Goal: Information Seeking & Learning: Learn about a topic

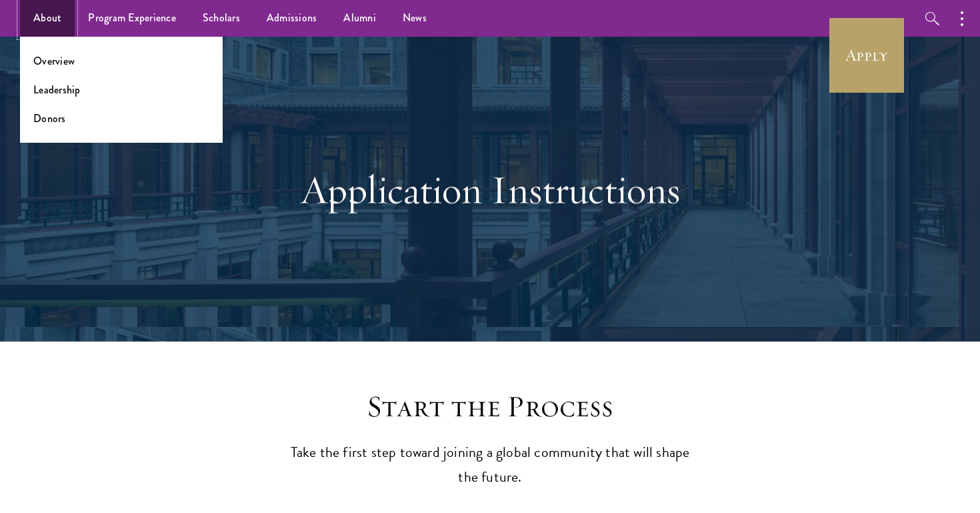
click at [37, 28] on link "About" at bounding box center [47, 18] width 55 height 37
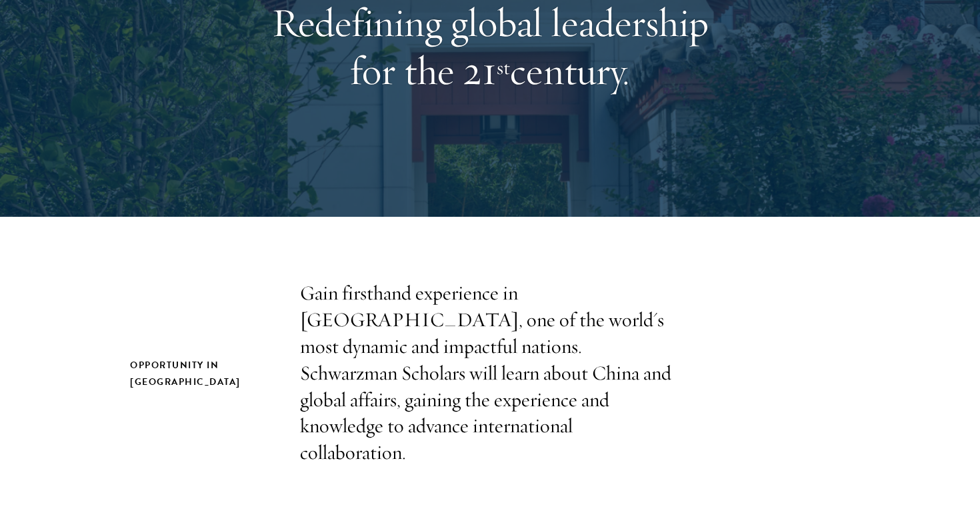
scroll to position [325, 0]
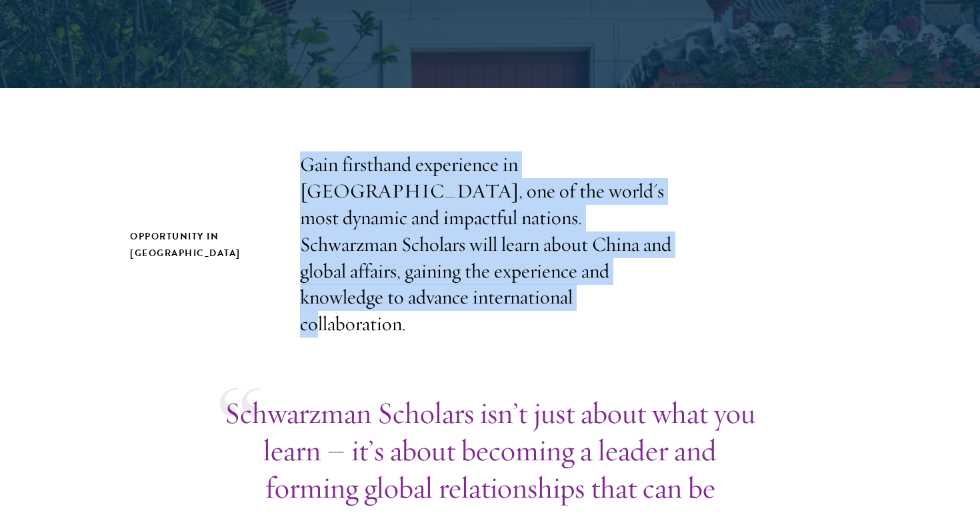
drag, startPoint x: 303, startPoint y: 163, endPoint x: 419, endPoint y: 297, distance: 176.9
click at [419, 297] on p "Gain firsthand experience in China, one of the world's most dynamic and impactf…" at bounding box center [490, 244] width 380 height 186
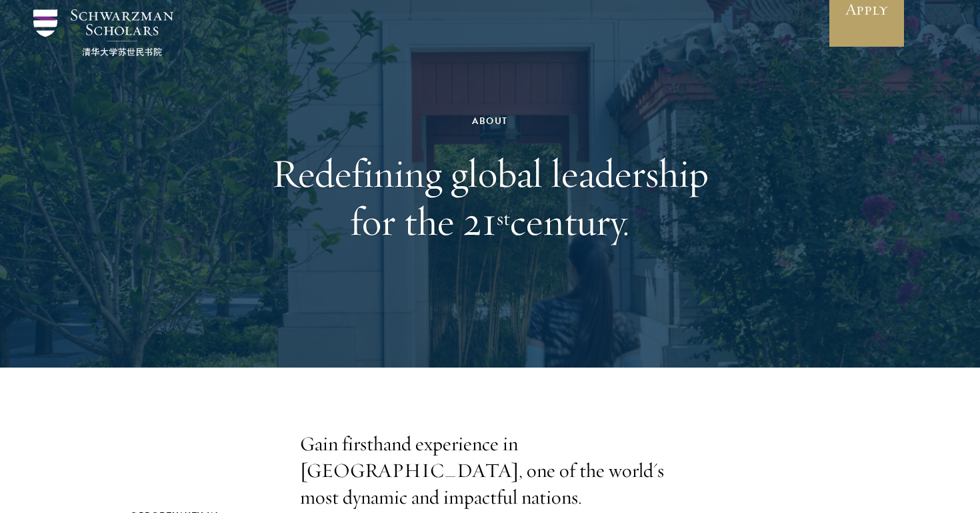
scroll to position [0, 0]
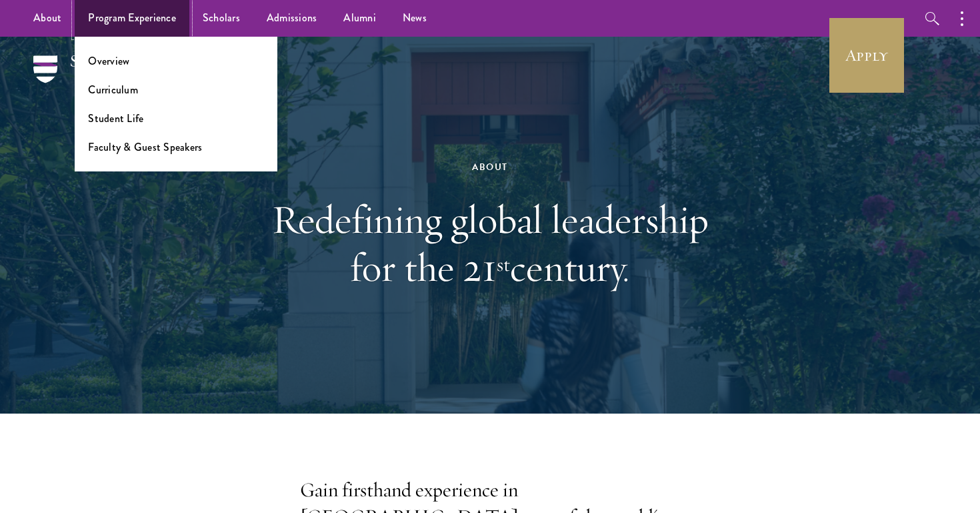
click at [113, 23] on link "Program Experience" at bounding box center [132, 18] width 115 height 37
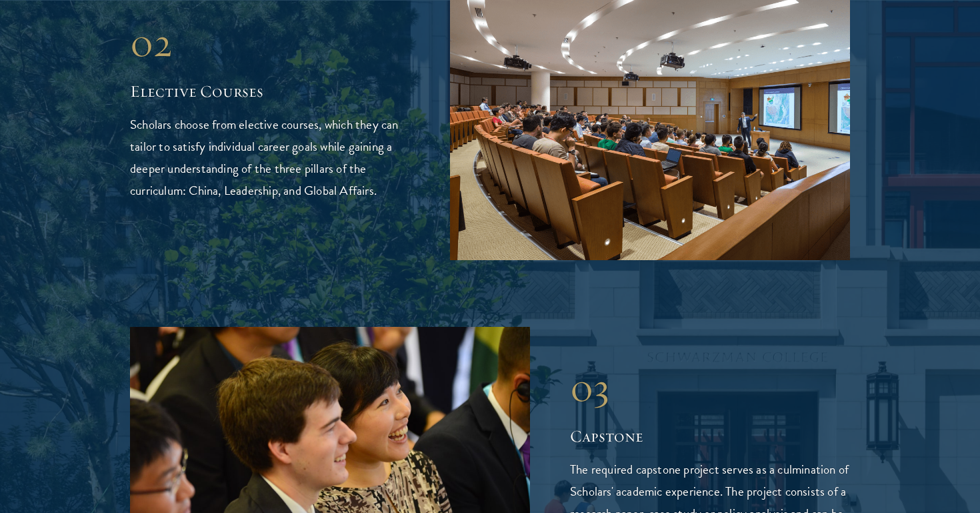
scroll to position [2589, 0]
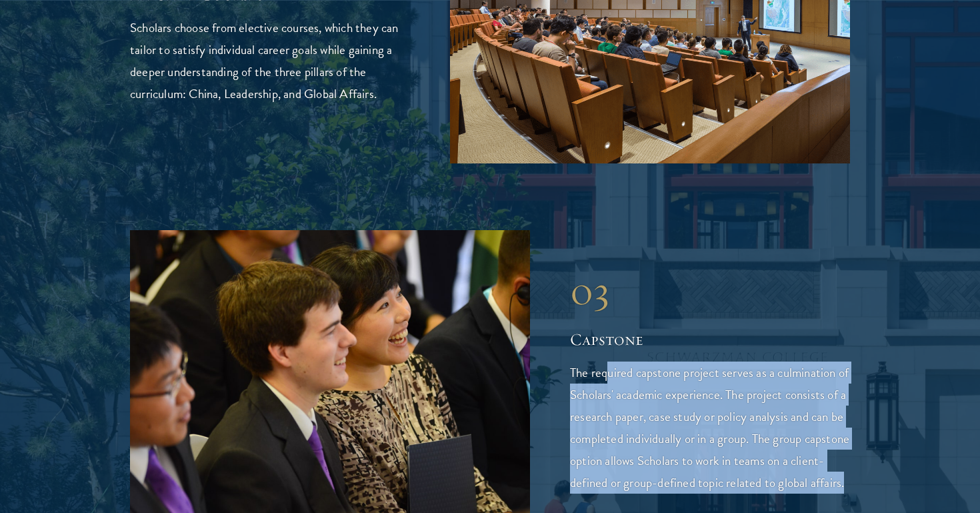
drag, startPoint x: 609, startPoint y: 306, endPoint x: 614, endPoint y: 437, distance: 130.8
click at [614, 437] on p "The required capstone project serves as a culmination of Scholars' academic exp…" at bounding box center [710, 427] width 280 height 132
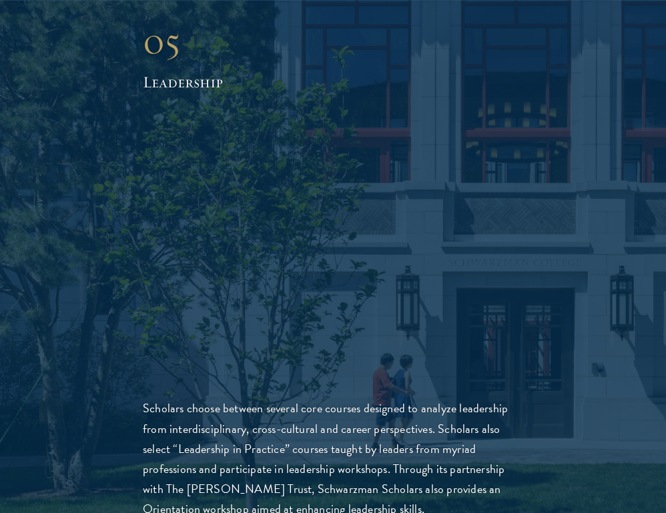
scroll to position [4265, 0]
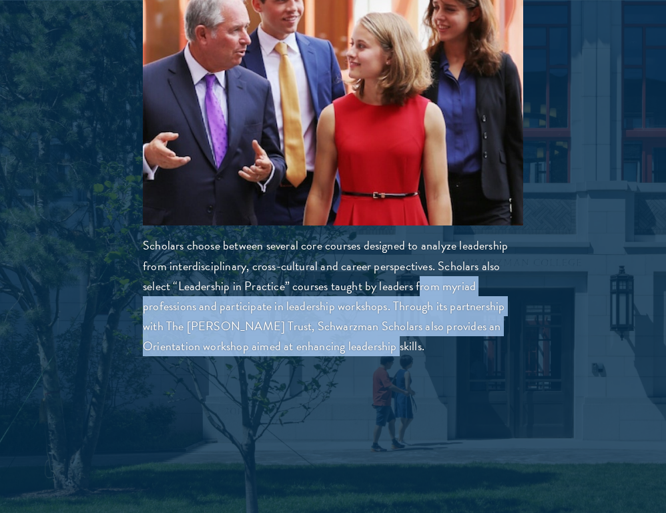
drag, startPoint x: 419, startPoint y: 265, endPoint x: 423, endPoint y: 337, distance: 72.1
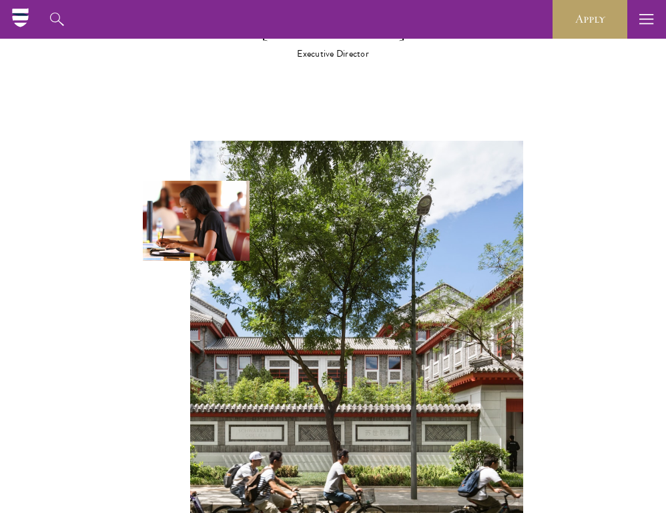
scroll to position [4982, 0]
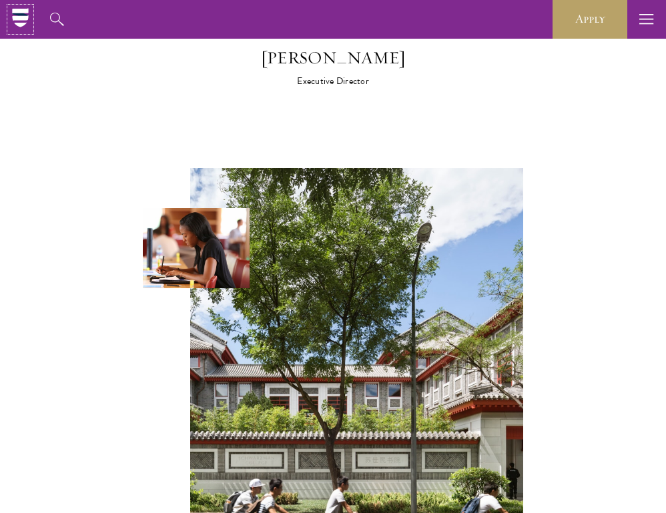
click at [14, 16] on icon at bounding box center [20, 17] width 16 height 5
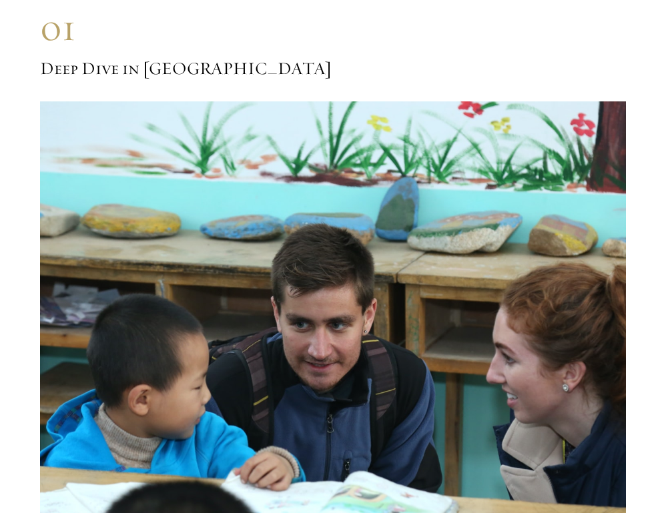
scroll to position [6597, 0]
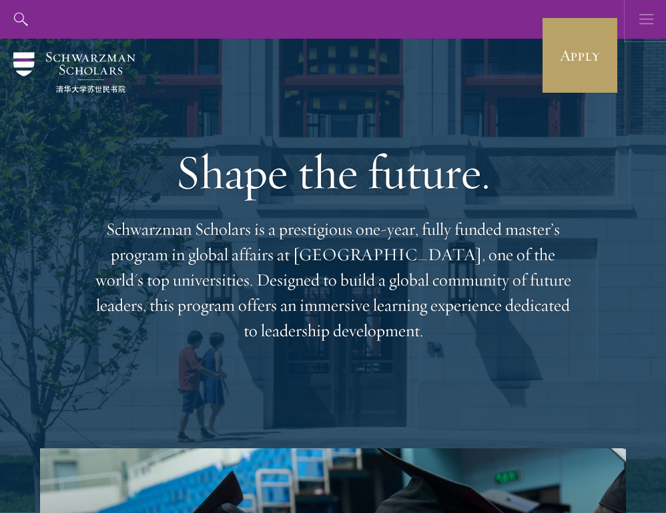
click at [642, 5] on icon "button" at bounding box center [646, 19] width 15 height 39
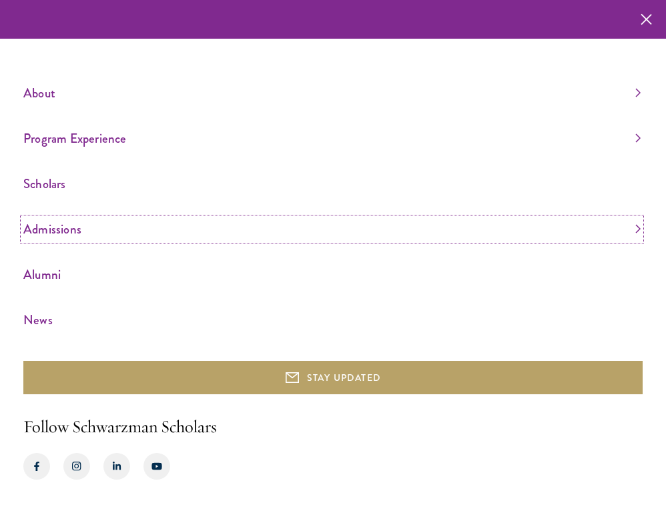
click at [57, 234] on link "Admissions" at bounding box center [331, 229] width 617 height 22
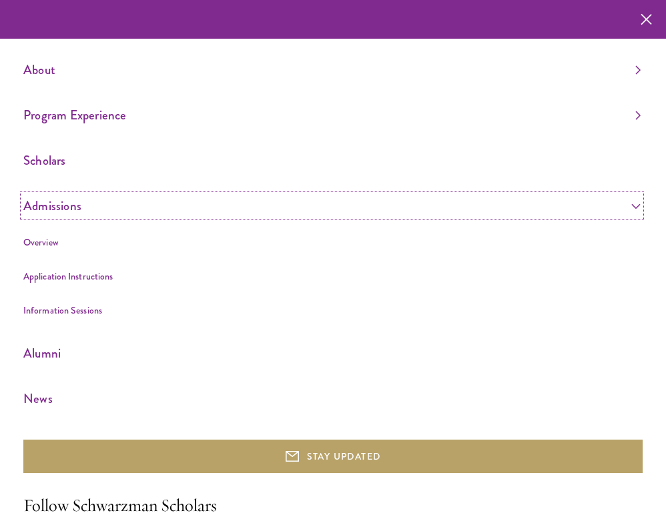
click at [51, 213] on link "Admissions" at bounding box center [331, 206] width 617 height 22
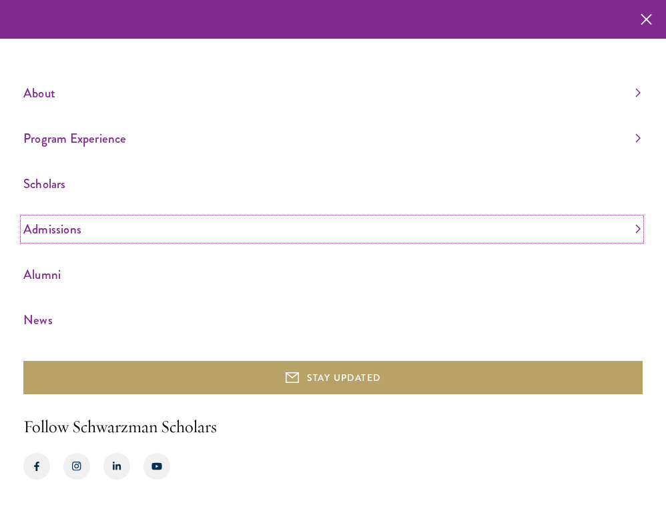
click at [53, 232] on link "Admissions" at bounding box center [331, 229] width 617 height 22
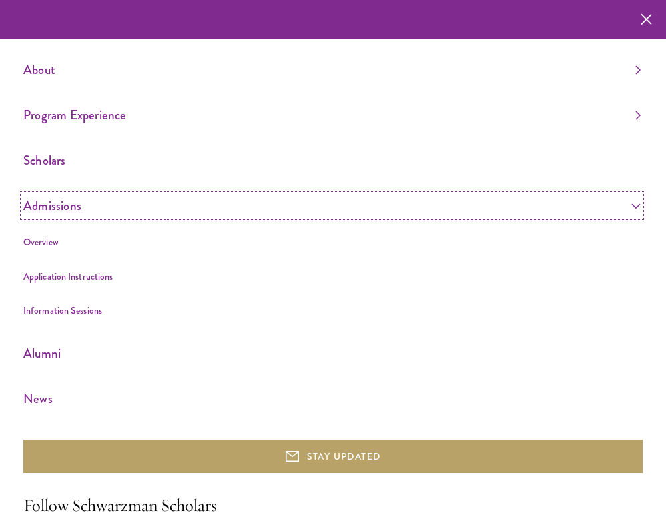
click at [53, 203] on link "Admissions" at bounding box center [331, 206] width 617 height 22
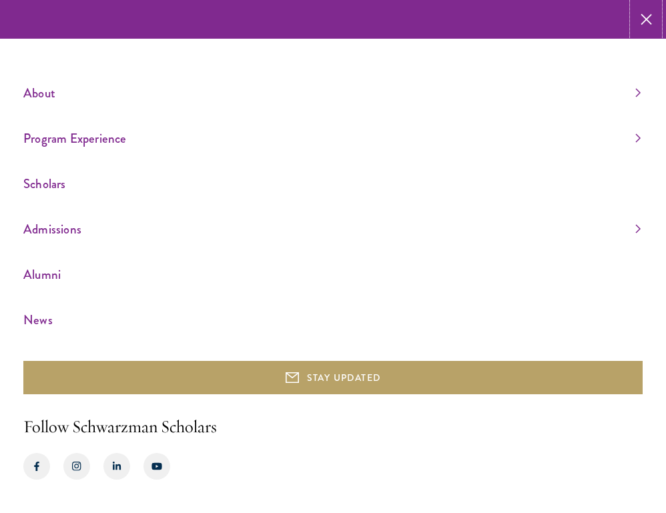
click at [647, 14] on icon "button" at bounding box center [645, 19] width 11 height 39
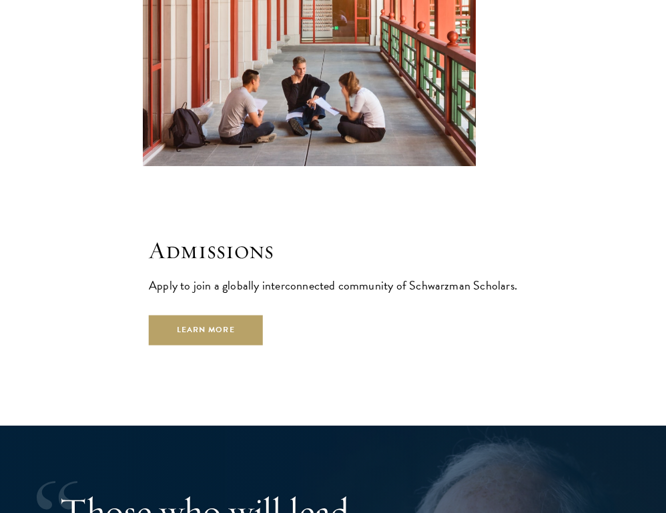
scroll to position [2464, 0]
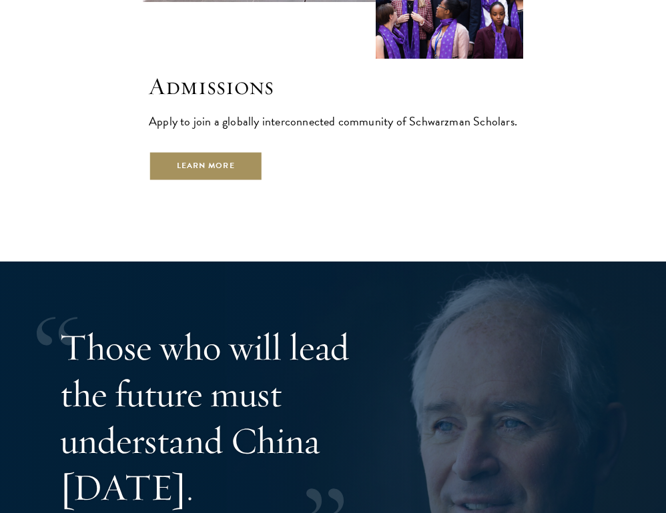
click at [234, 151] on link "Learn More" at bounding box center [206, 166] width 114 height 30
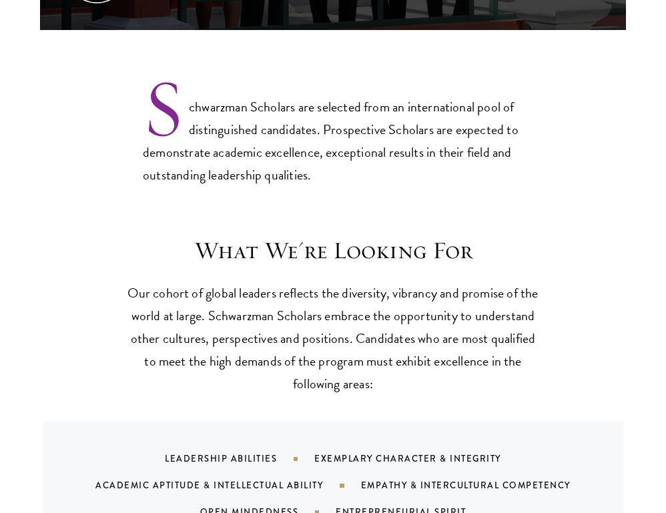
scroll to position [966, 0]
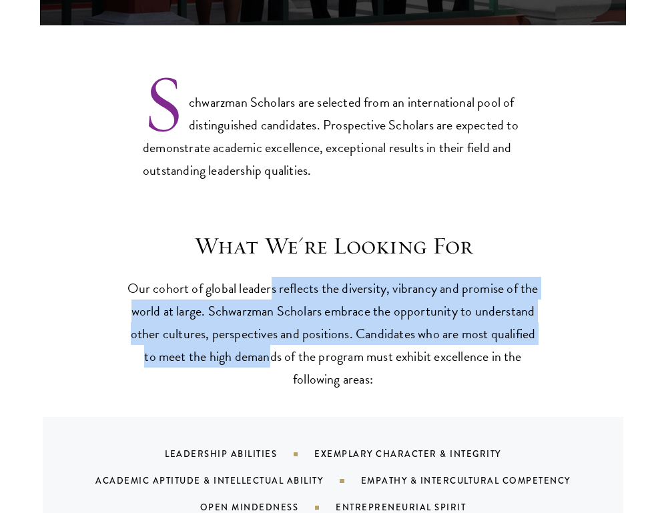
drag, startPoint x: 272, startPoint y: 287, endPoint x: 271, endPoint y: 353, distance: 66.0
click at [272, 354] on p "Our cohort of global leaders reflects the diversity, vibrancy and promise of th…" at bounding box center [332, 333] width 413 height 113
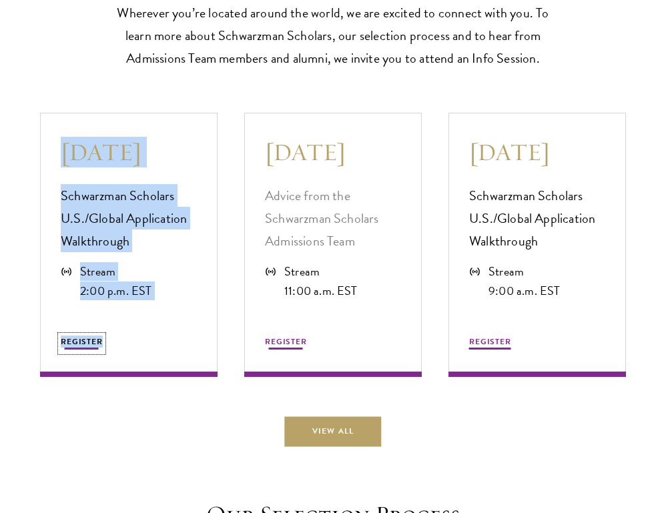
scroll to position [3339, 0]
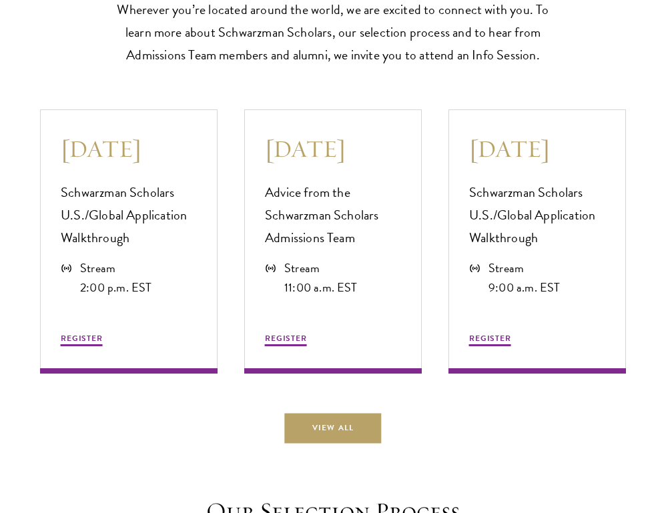
click at [408, 87] on div "Upcoming Information Sessions Wherever you’re located around the world, we are …" at bounding box center [333, 173] width 666 height 540
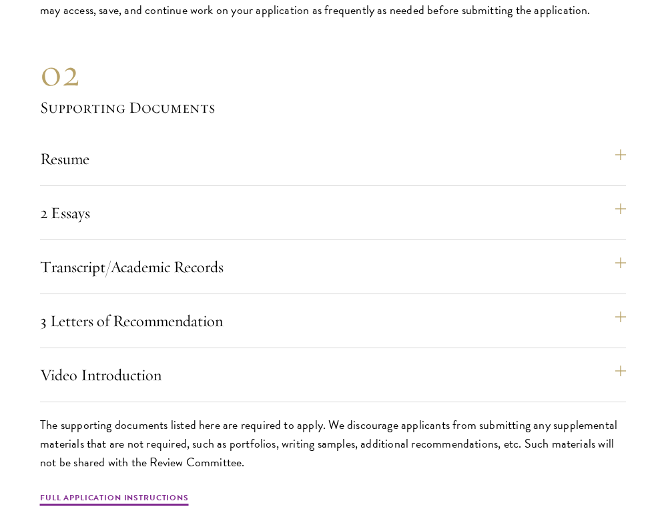
scroll to position [4197, 0]
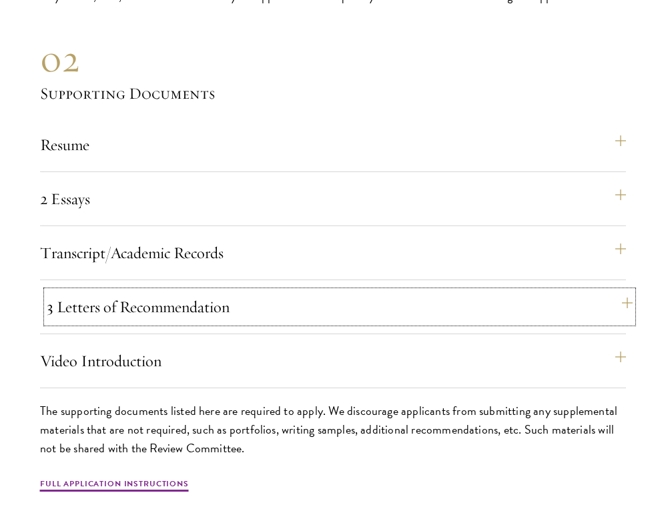
click at [262, 323] on button "3 Letters of Recommendation" at bounding box center [340, 307] width 586 height 32
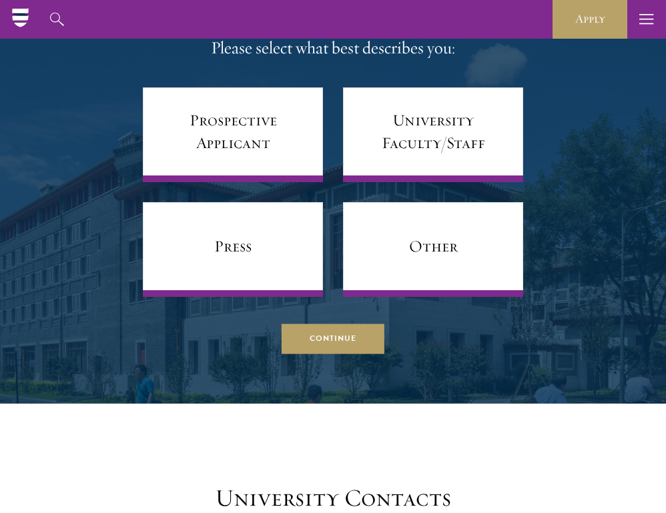
scroll to position [5888, 0]
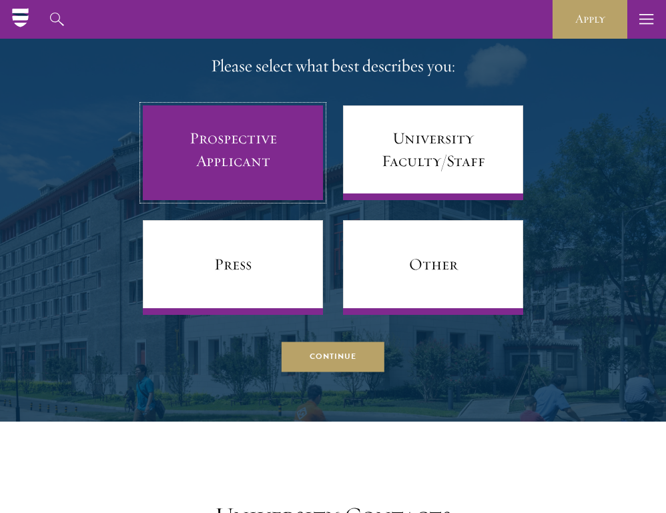
click at [253, 182] on link "Prospective Applicant" at bounding box center [233, 152] width 180 height 95
click at [251, 200] on link "Prospective Applicant" at bounding box center [233, 152] width 180 height 95
click at [267, 157] on link "Prospective Applicant" at bounding box center [233, 152] width 180 height 95
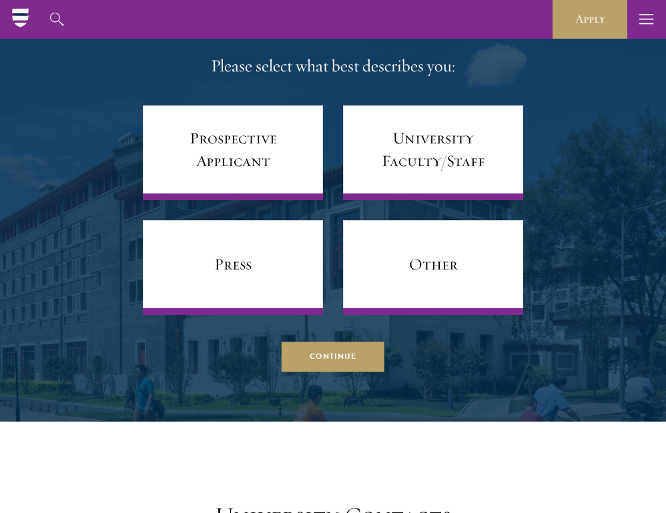
click at [285, 97] on div "Please select what best describes you: Prospective Applicant University Faculty…" at bounding box center [333, 212] width 380 height 318
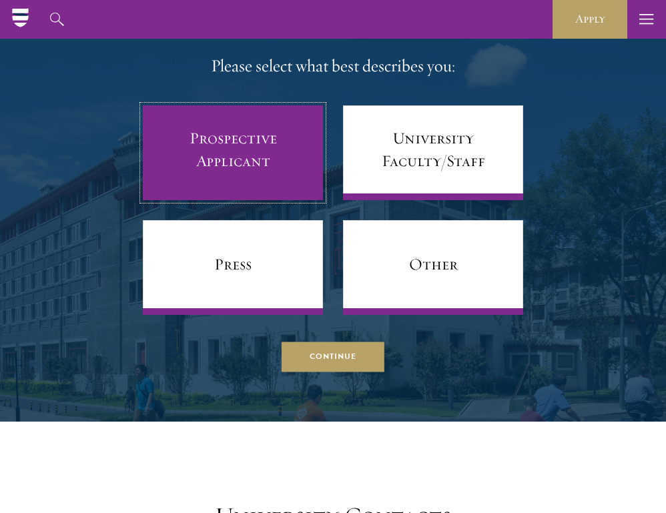
click at [271, 147] on link "Prospective Applicant" at bounding box center [233, 152] width 180 height 95
click at [245, 175] on link "Prospective Applicant" at bounding box center [233, 152] width 180 height 95
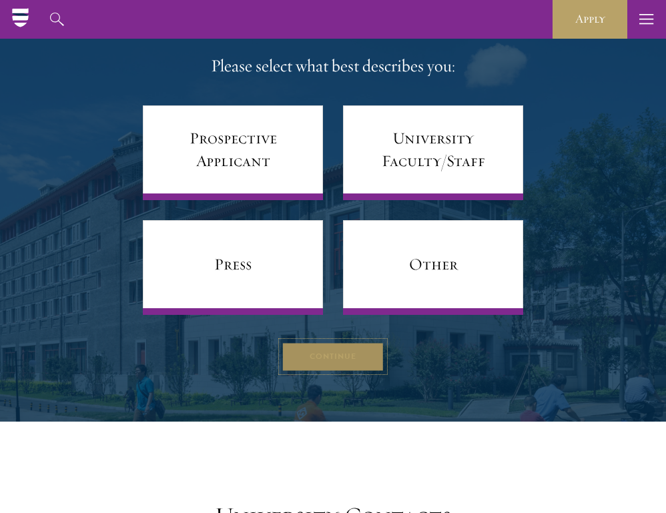
click at [320, 371] on button "Continue" at bounding box center [332, 356] width 103 height 30
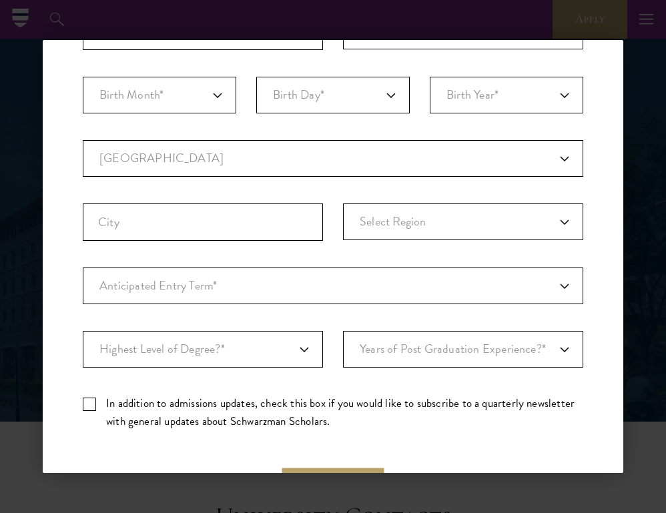
scroll to position [0, 0]
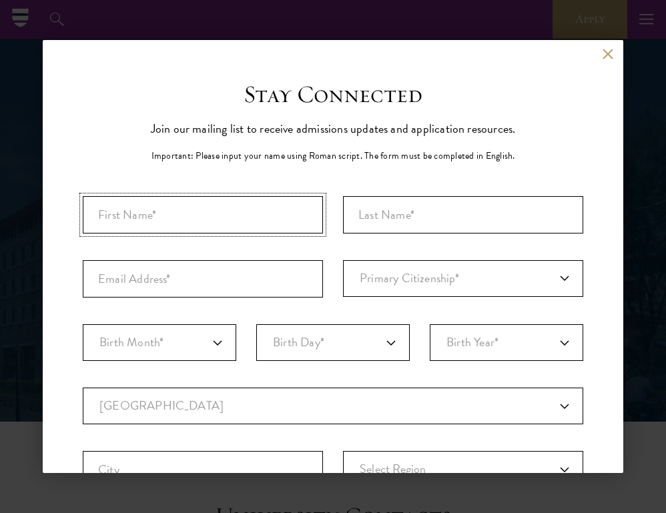
click at [255, 213] on input "First Name*" at bounding box center [203, 214] width 240 height 37
type input "[PERSON_NAME]"
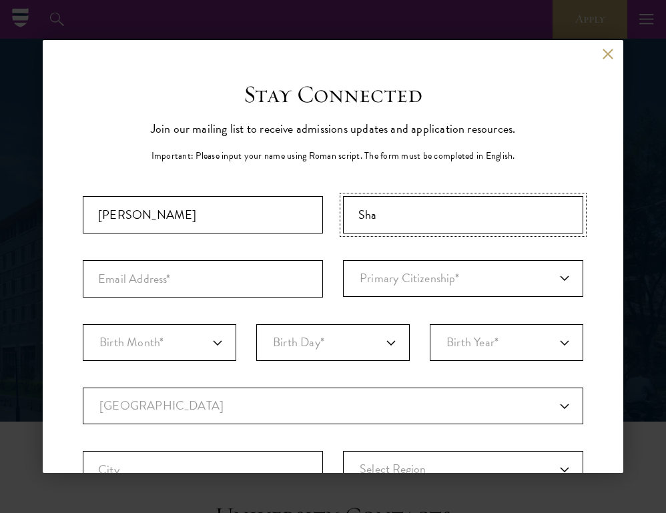
type input "[PERSON_NAME]"
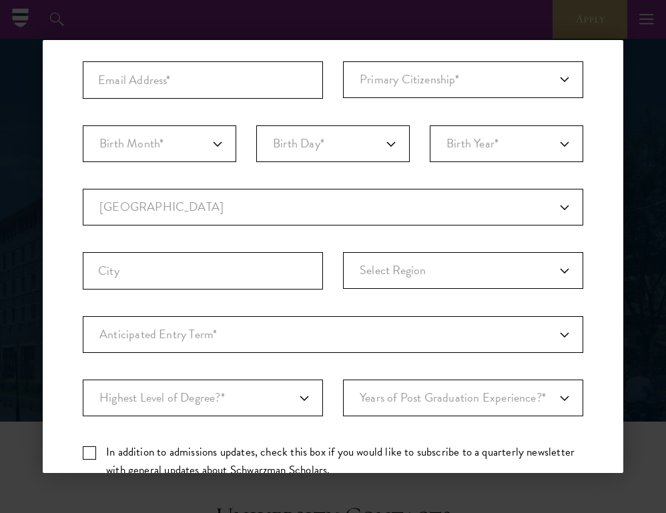
scroll to position [227, 0]
